Goal: Register for event/course

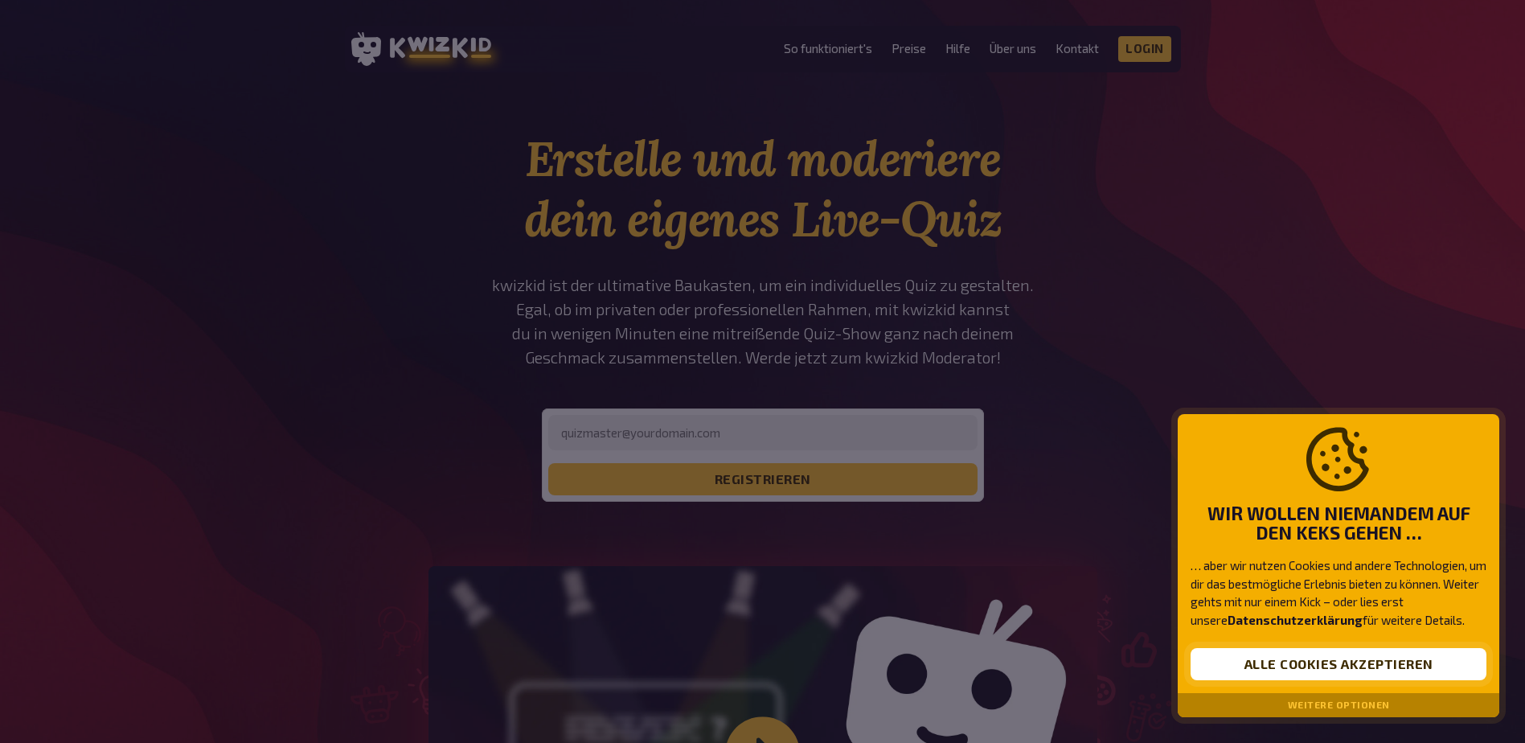
click at [1351, 655] on button "Alle Cookies akzeptieren" at bounding box center [1339, 664] width 296 height 32
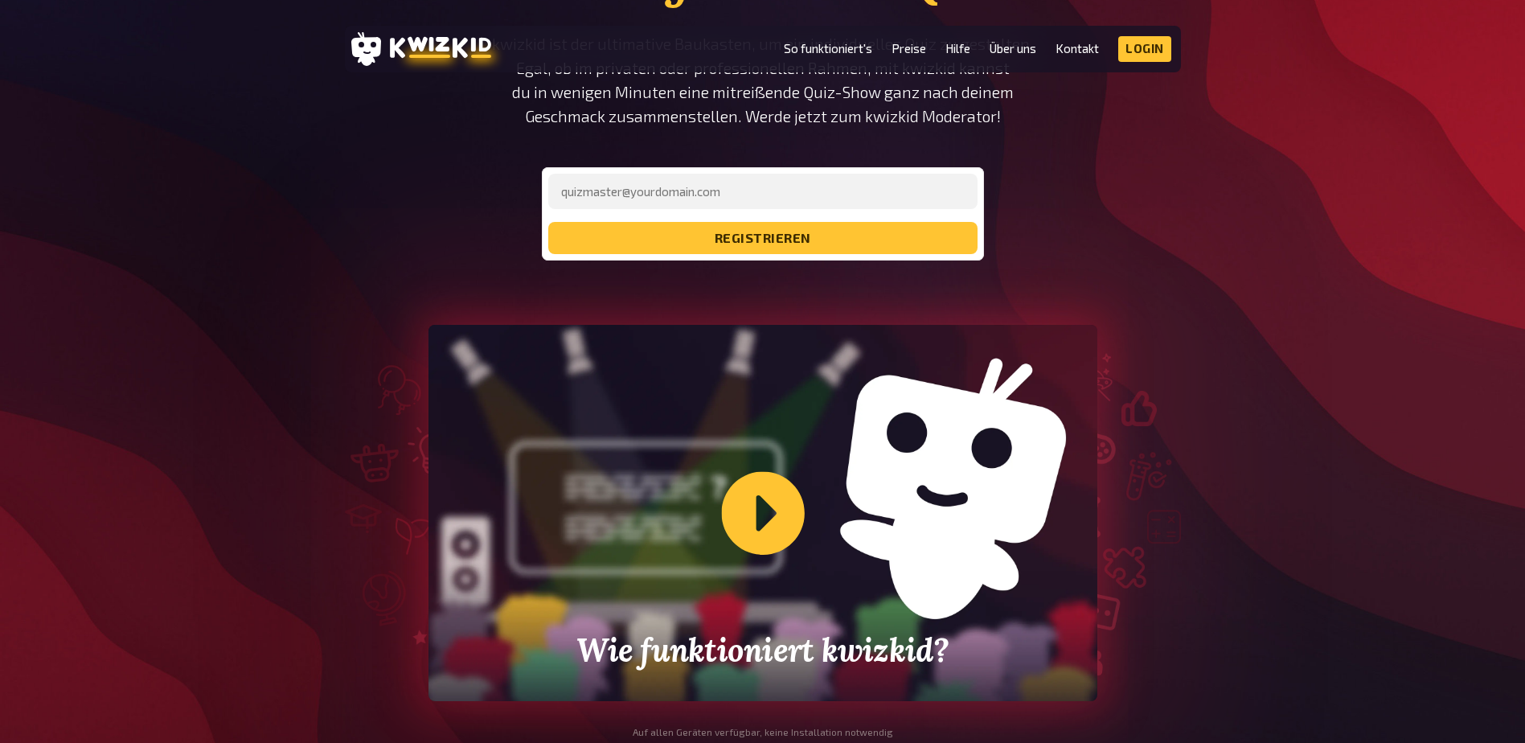
scroll to position [402, 0]
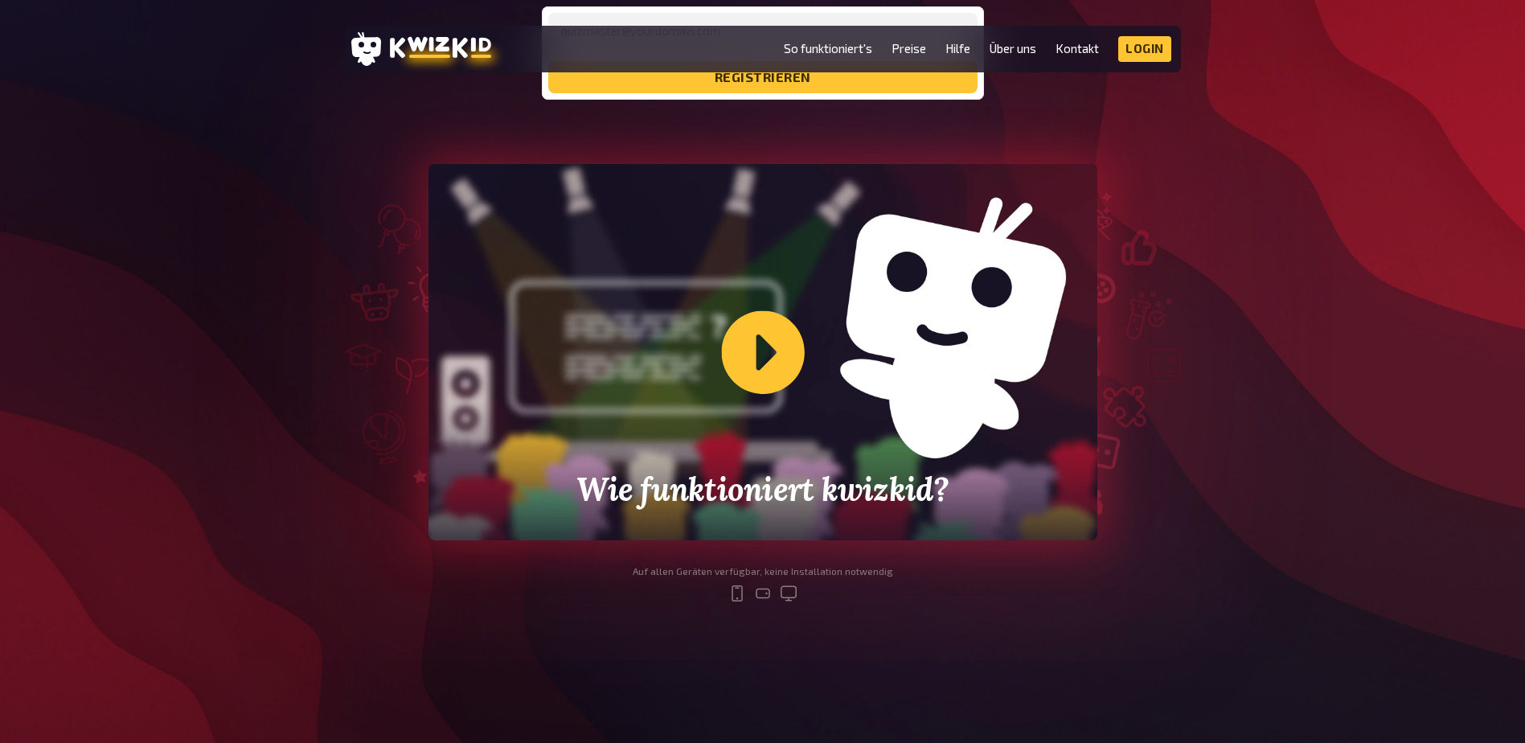
click at [776, 330] on div "Wie funktioniert kwizkid?" at bounding box center [762, 352] width 669 height 376
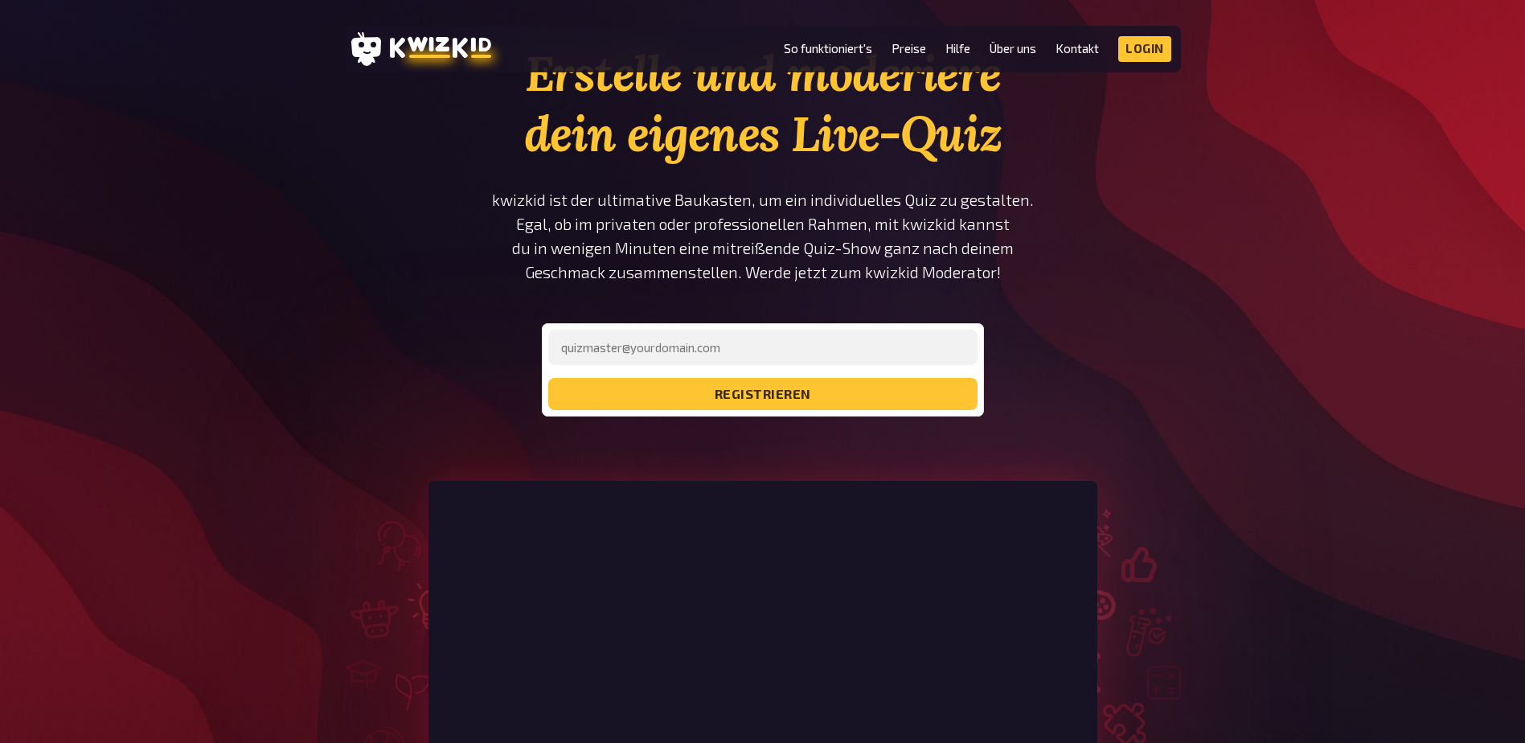
scroll to position [0, 0]
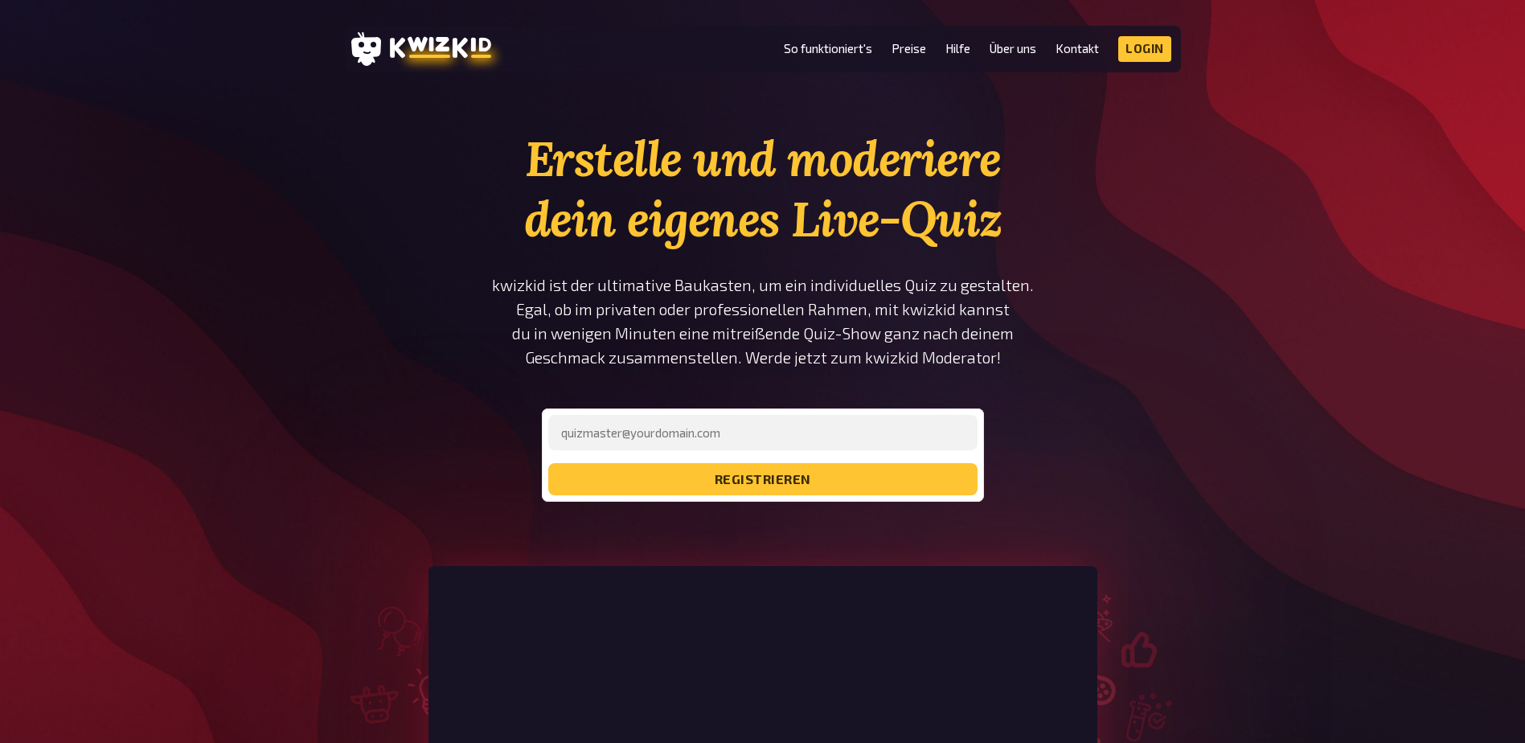
click at [808, 448] on form "registrieren" at bounding box center [762, 455] width 429 height 80
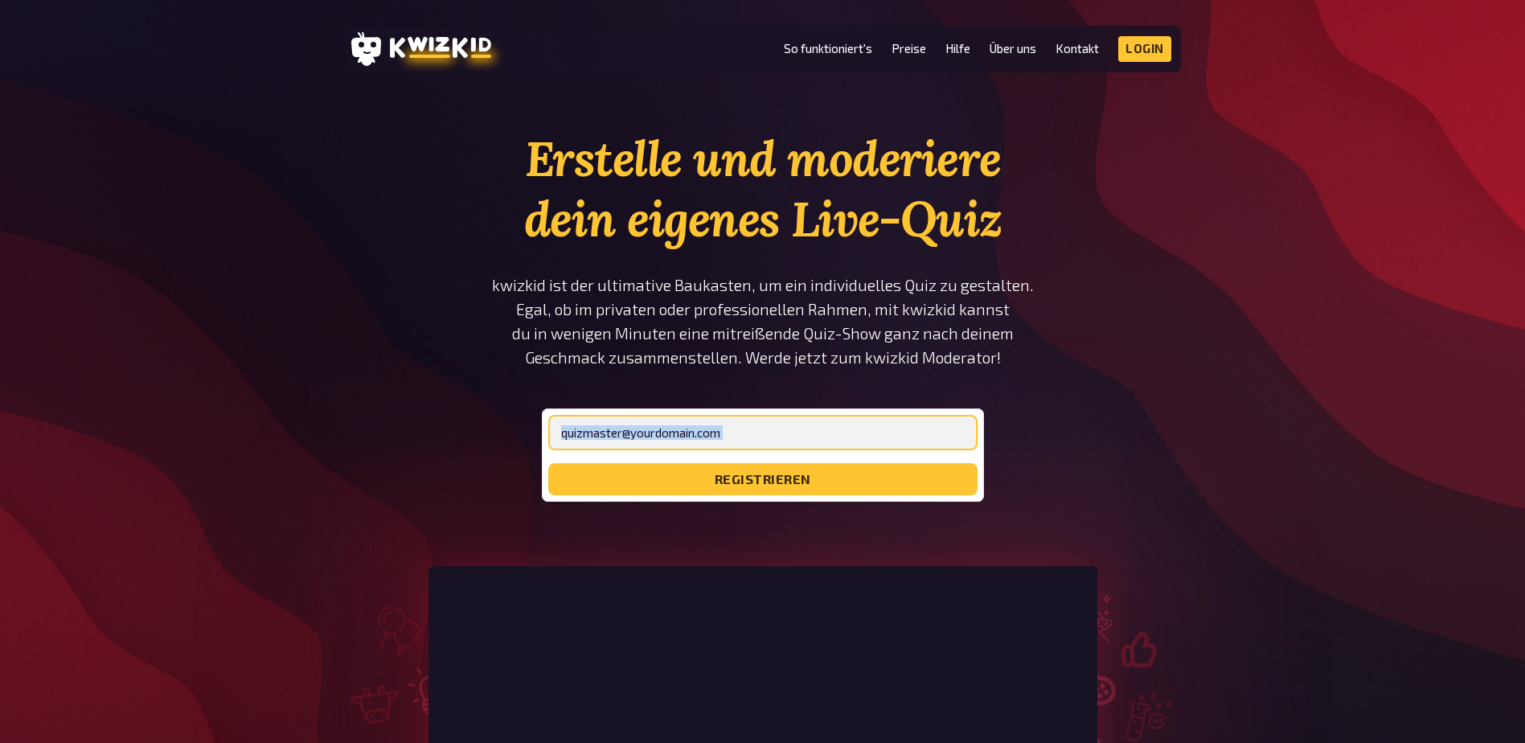
click at [826, 428] on input "email" at bounding box center [762, 432] width 429 height 35
drag, startPoint x: 695, startPoint y: 431, endPoint x: 570, endPoint y: 420, distance: 125.8
click at [570, 420] on input "selina.berger@gmx.at" at bounding box center [762, 432] width 429 height 35
type input "[PERSON_NAME][EMAIL_ADDRESS][DOMAIN_NAME]"
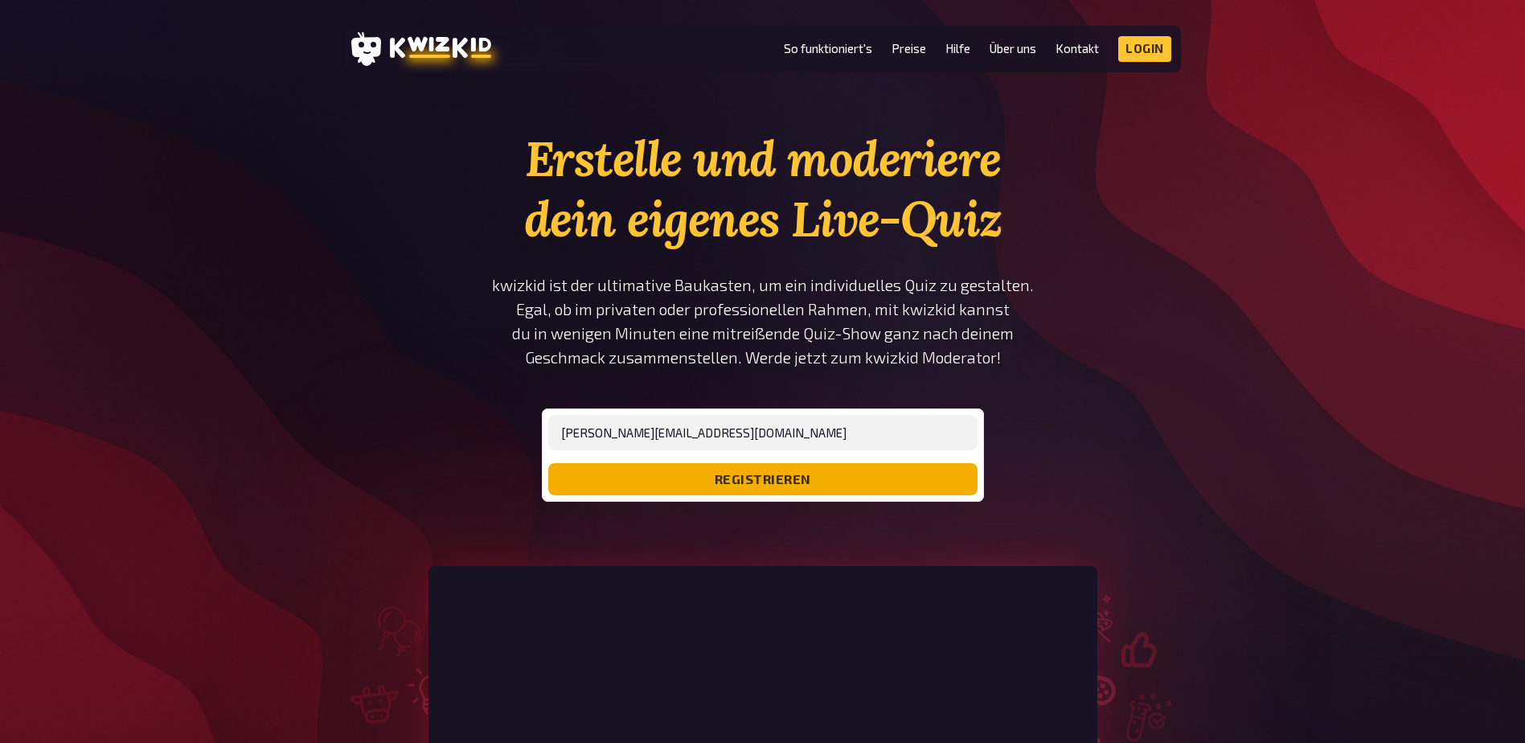
click at [620, 480] on button "registrieren" at bounding box center [762, 479] width 429 height 32
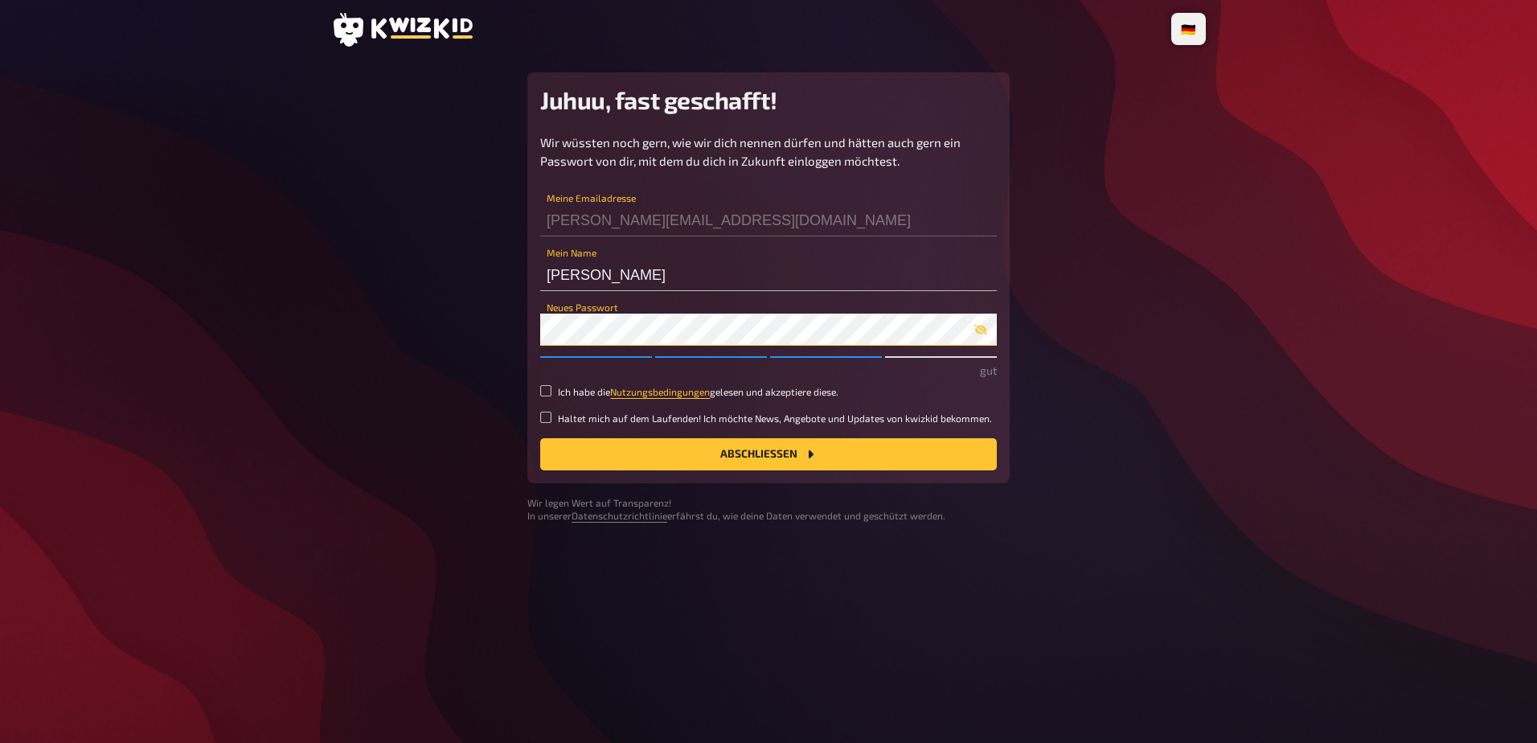
click at [540, 438] on button "Abschließen" at bounding box center [768, 454] width 457 height 32
click at [969, 335] on button "button" at bounding box center [981, 329] width 32 height 13
click at [830, 441] on button "Abschließen" at bounding box center [768, 454] width 457 height 32
click at [606, 371] on p "gut" at bounding box center [768, 370] width 457 height 17
click at [554, 414] on label "Haltet mich auf dem Laufenden! Ich möchte News, Angebote und Updates von kwizki…" at bounding box center [768, 419] width 457 height 14
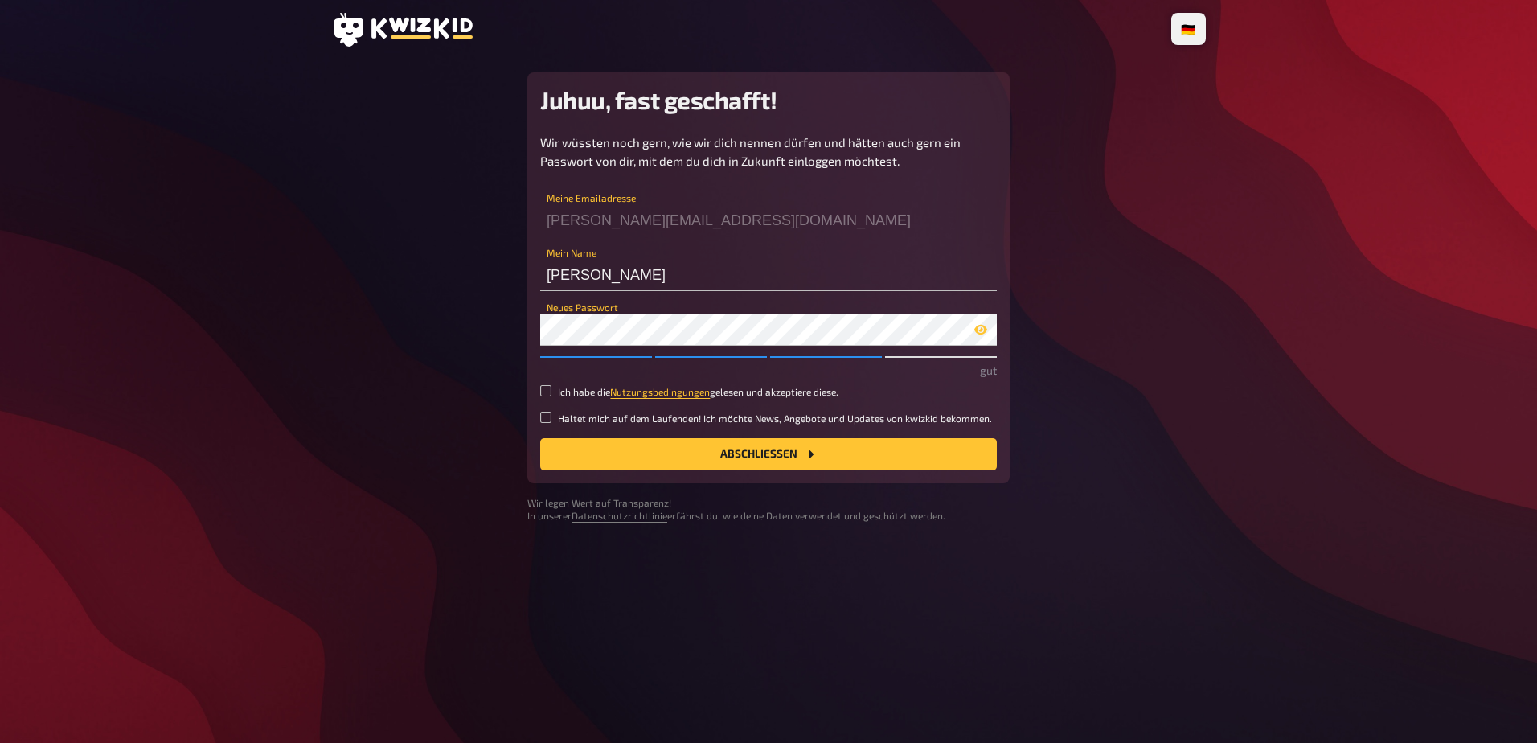
click at [551, 414] on input "Haltet mich auf dem Laufenden! Ich möchte News, Angebote und Updates von kwizki…" at bounding box center [545, 417] width 11 height 11
checkbox input "true"
click at [556, 394] on label "Ich habe die Nutzungsbedingungen gelesen und akzeptiere diese." at bounding box center [768, 392] width 457 height 14
click at [551, 394] on input "Ich habe die Nutzungsbedingungen gelesen und akzeptiere diese." at bounding box center [545, 390] width 11 height 11
checkbox input "true"
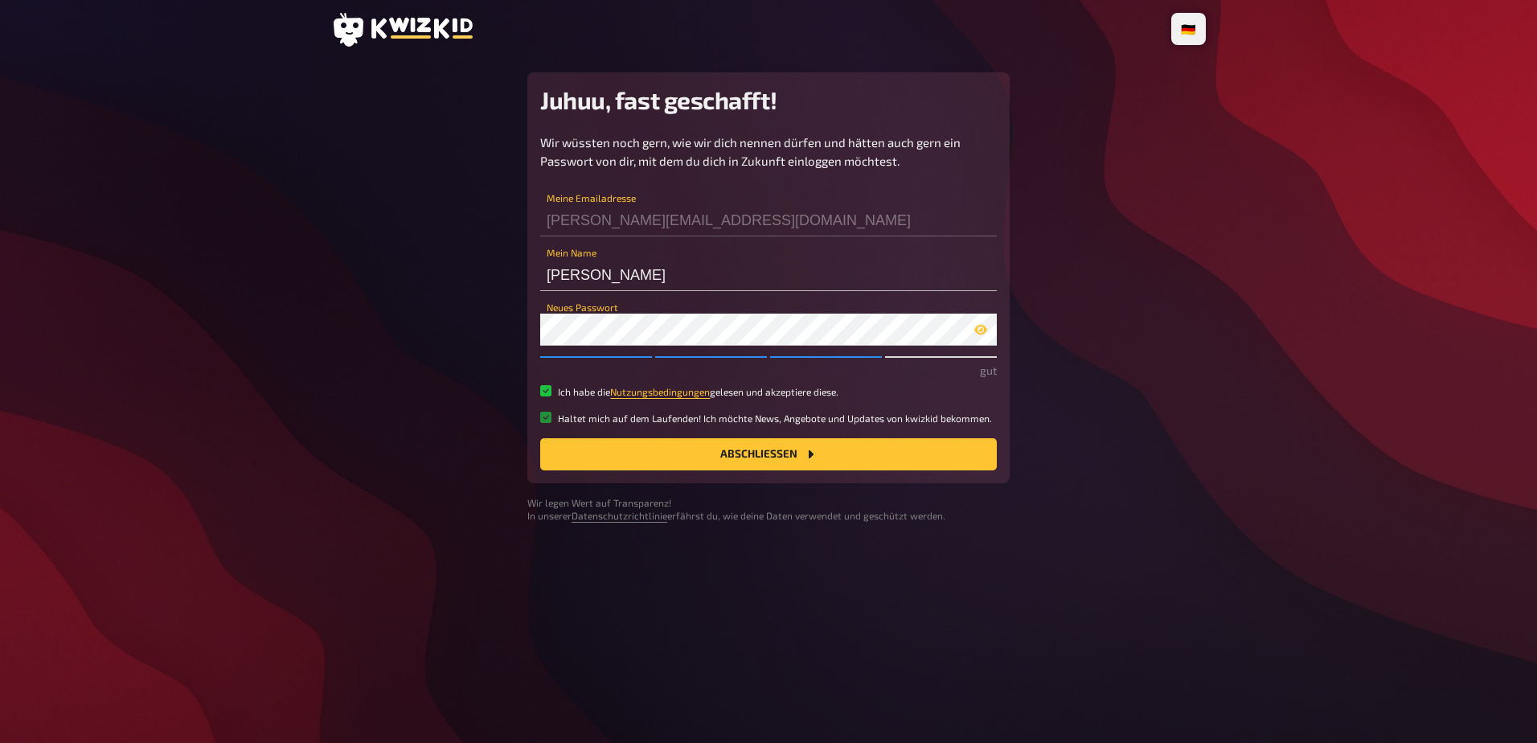
click at [544, 418] on input "Haltet mich auf dem Laufenden! Ich möchte News, Angebote und Updates von kwizki…" at bounding box center [545, 417] width 11 height 11
checkbox input "false"
click at [603, 450] on button "Abschließen" at bounding box center [768, 454] width 457 height 32
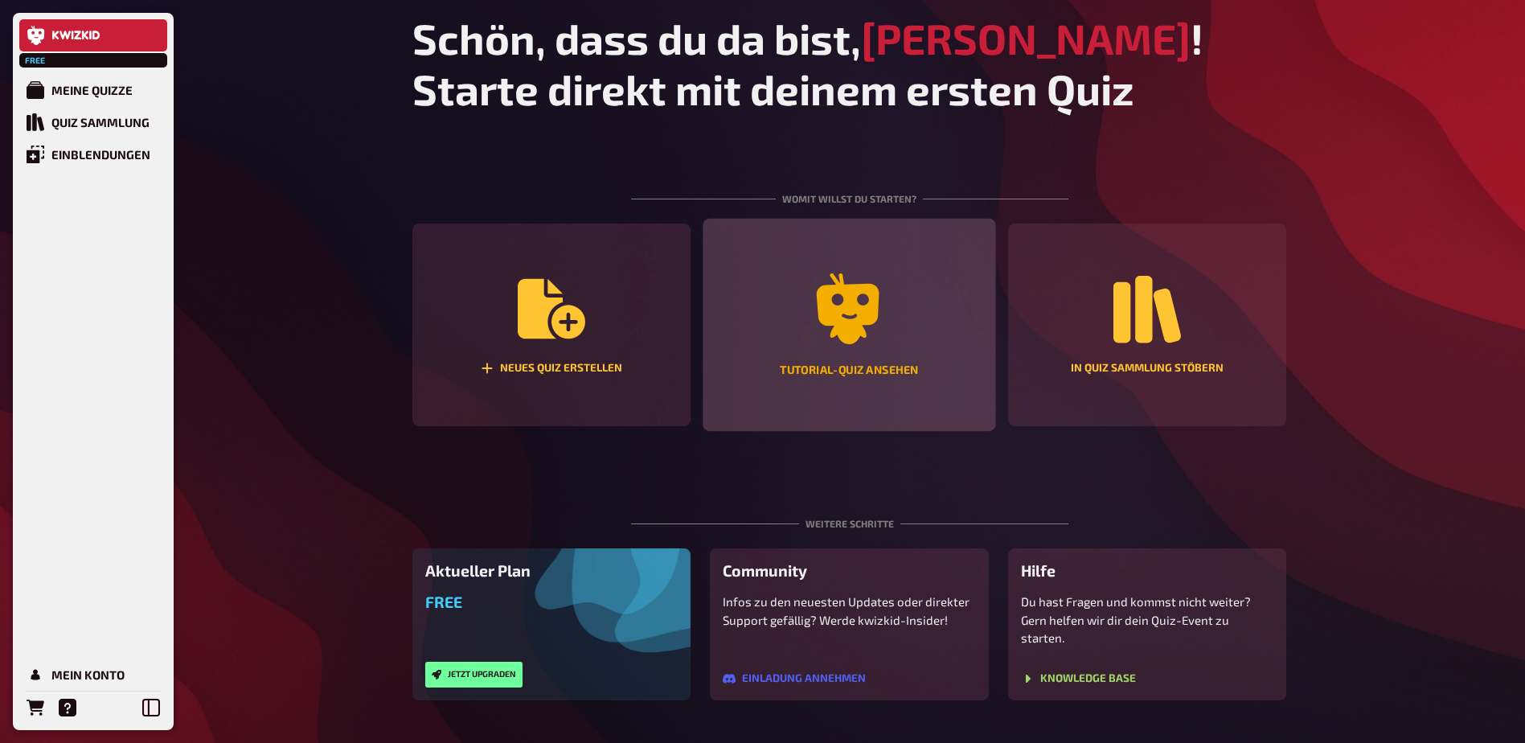
click at [917, 326] on div "Tutorial-Quiz ansehen" at bounding box center [849, 325] width 293 height 213
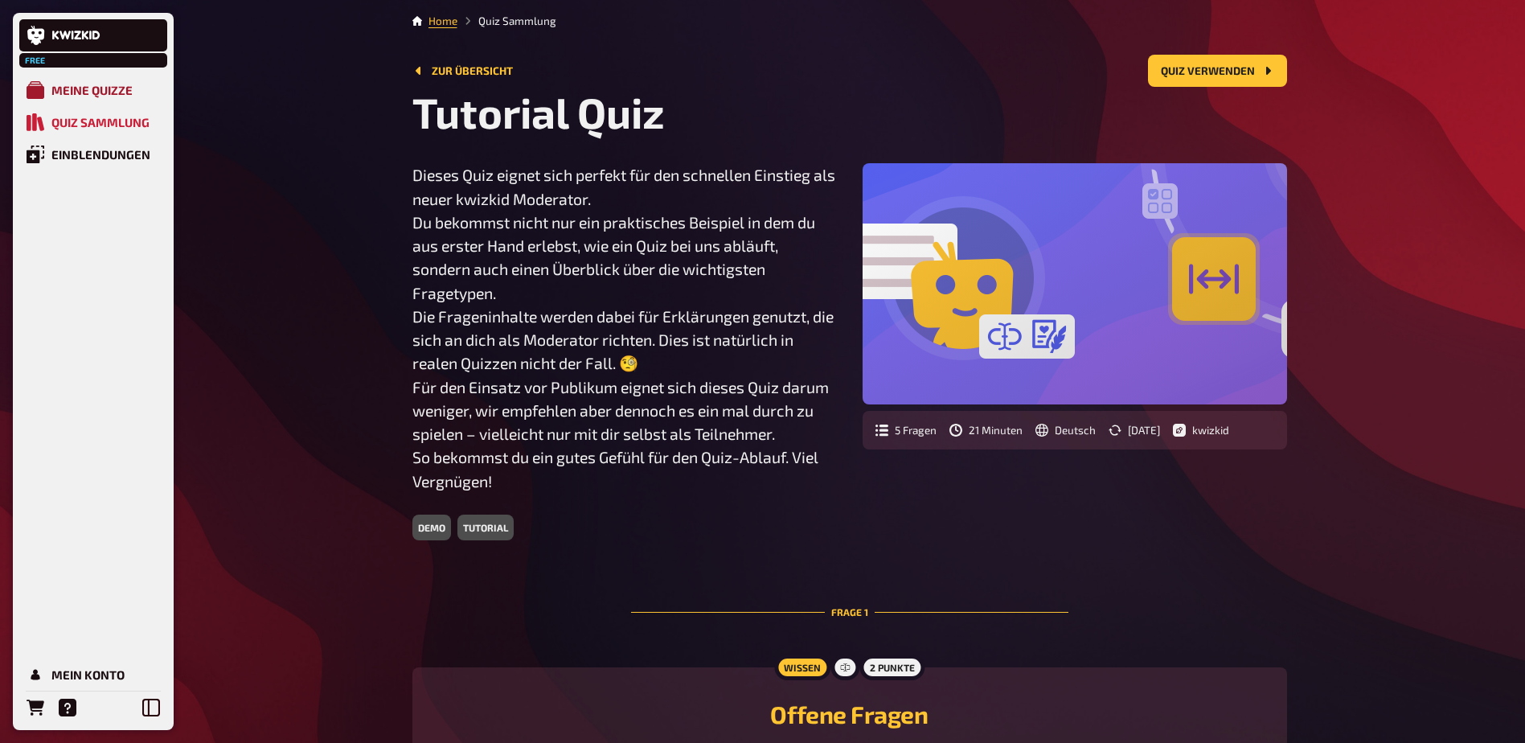
click at [98, 93] on div "Meine Quizze" at bounding box center [91, 90] width 81 height 14
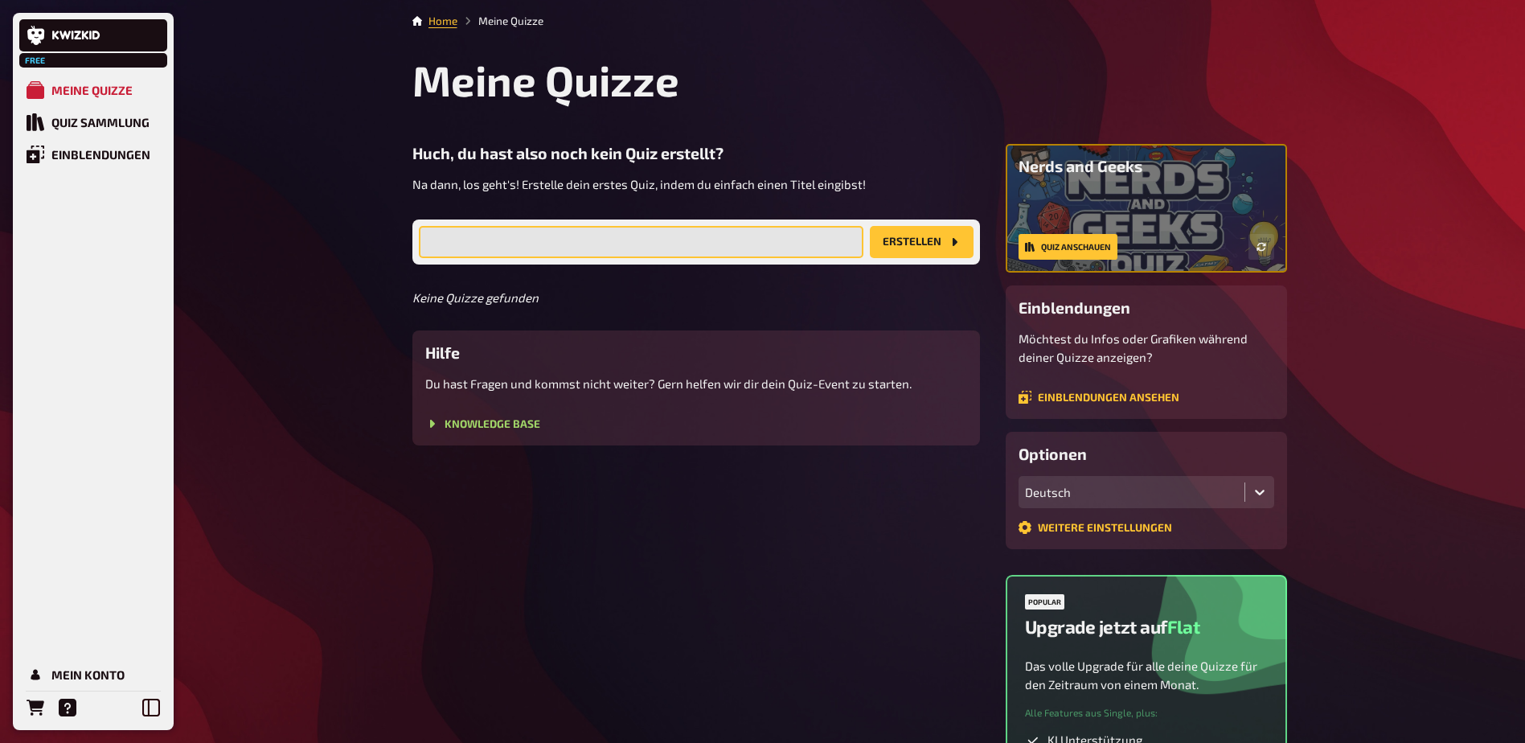
click at [547, 250] on input "text" at bounding box center [641, 242] width 445 height 32
type input "Lebenslauf"
click at [870, 226] on button "Erstellen" at bounding box center [922, 242] width 104 height 32
